Goal: Task Accomplishment & Management: Manage account settings

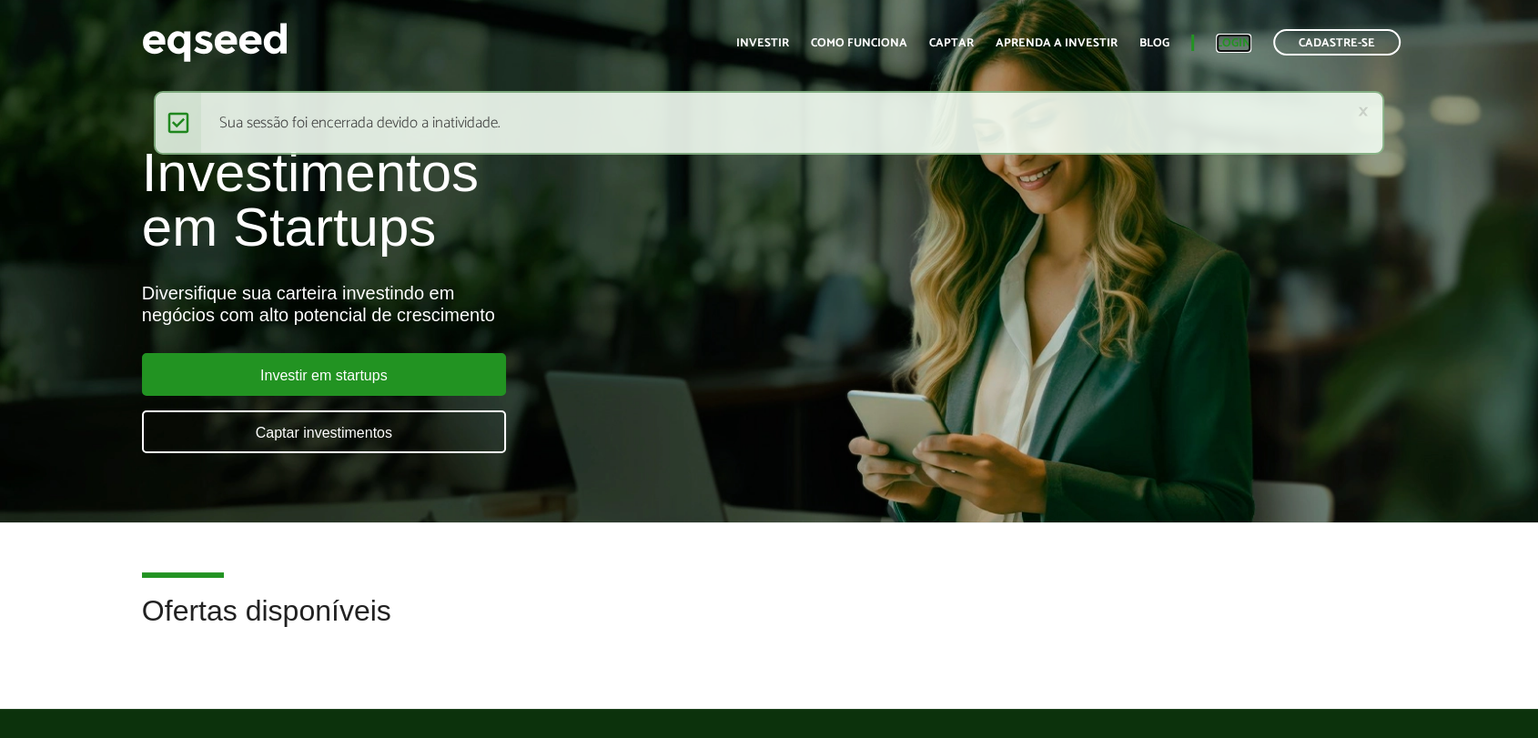
click at [1237, 37] on link "Login" at bounding box center [1234, 43] width 36 height 12
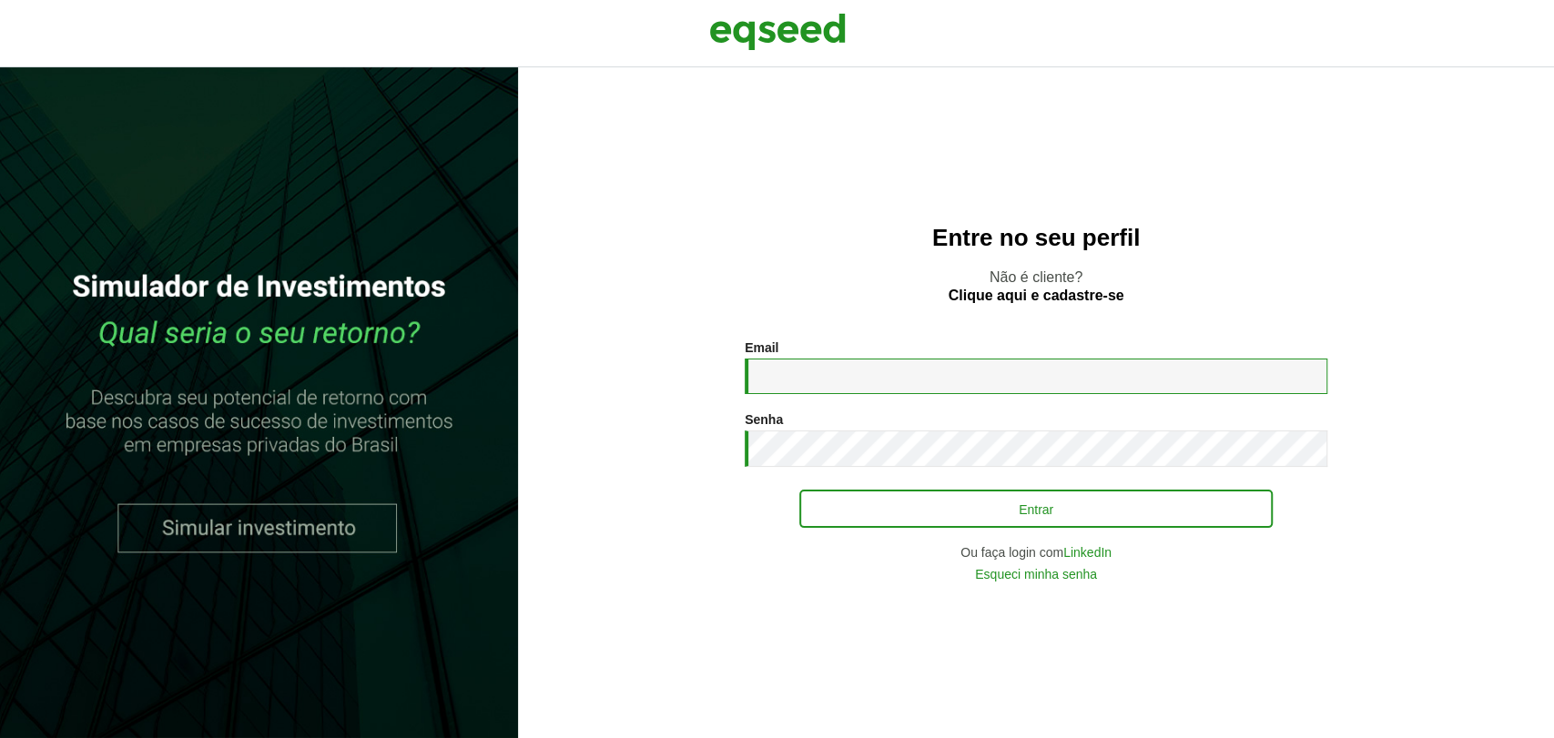
type input "**********"
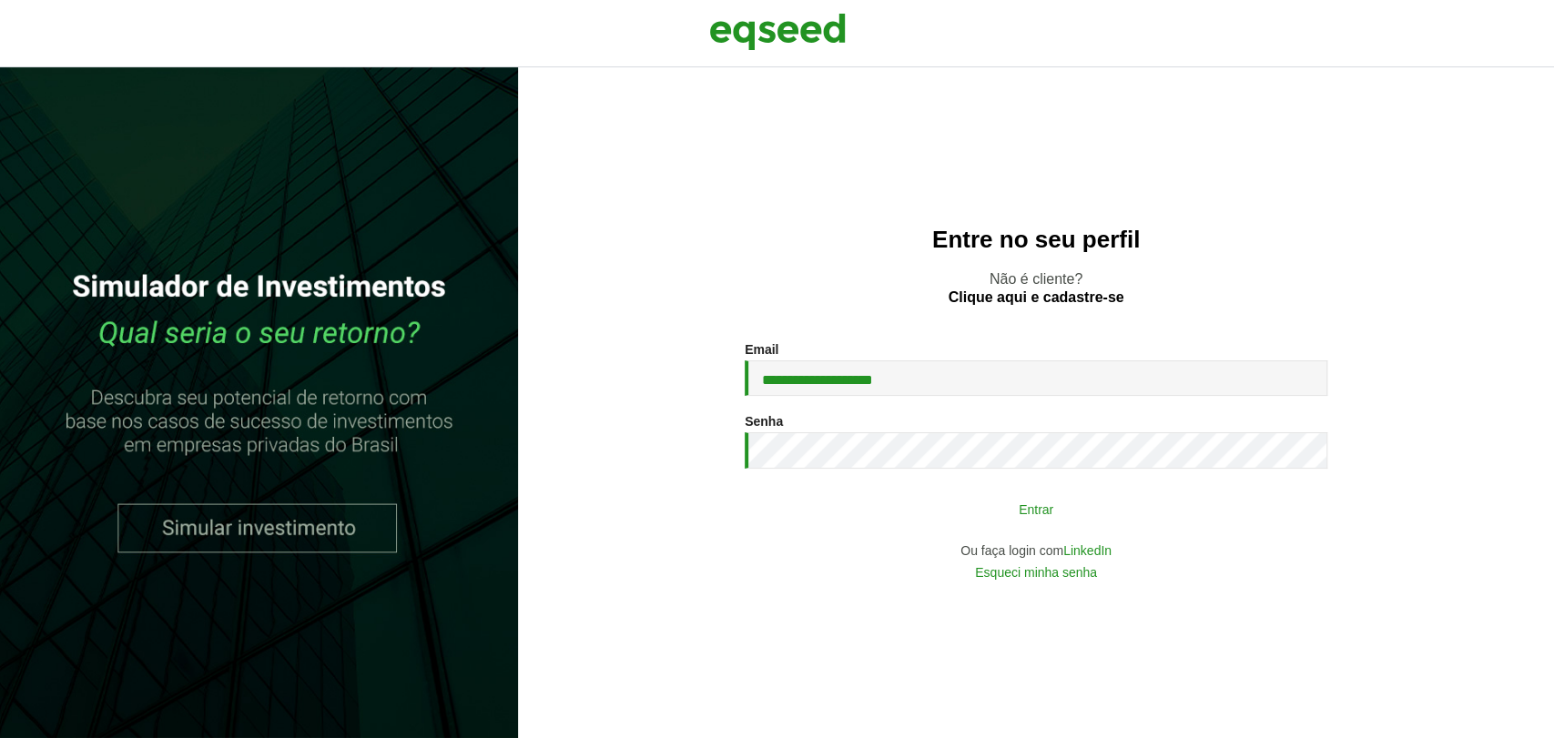
click at [937, 507] on button "Entrar" at bounding box center [1035, 509] width 473 height 35
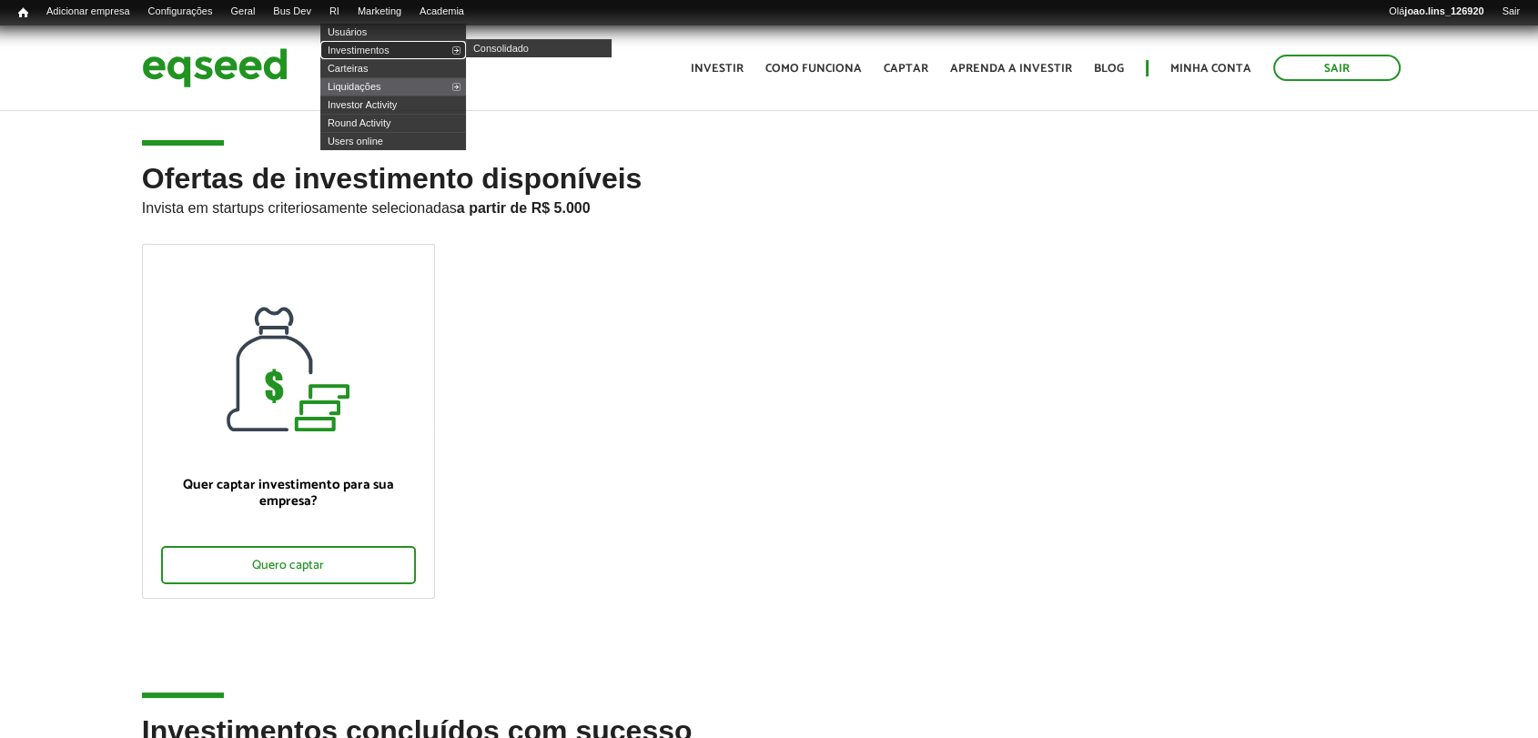
click at [370, 49] on link "Investimentos" at bounding box center [393, 50] width 146 height 18
